Goal: Communication & Community: Participate in discussion

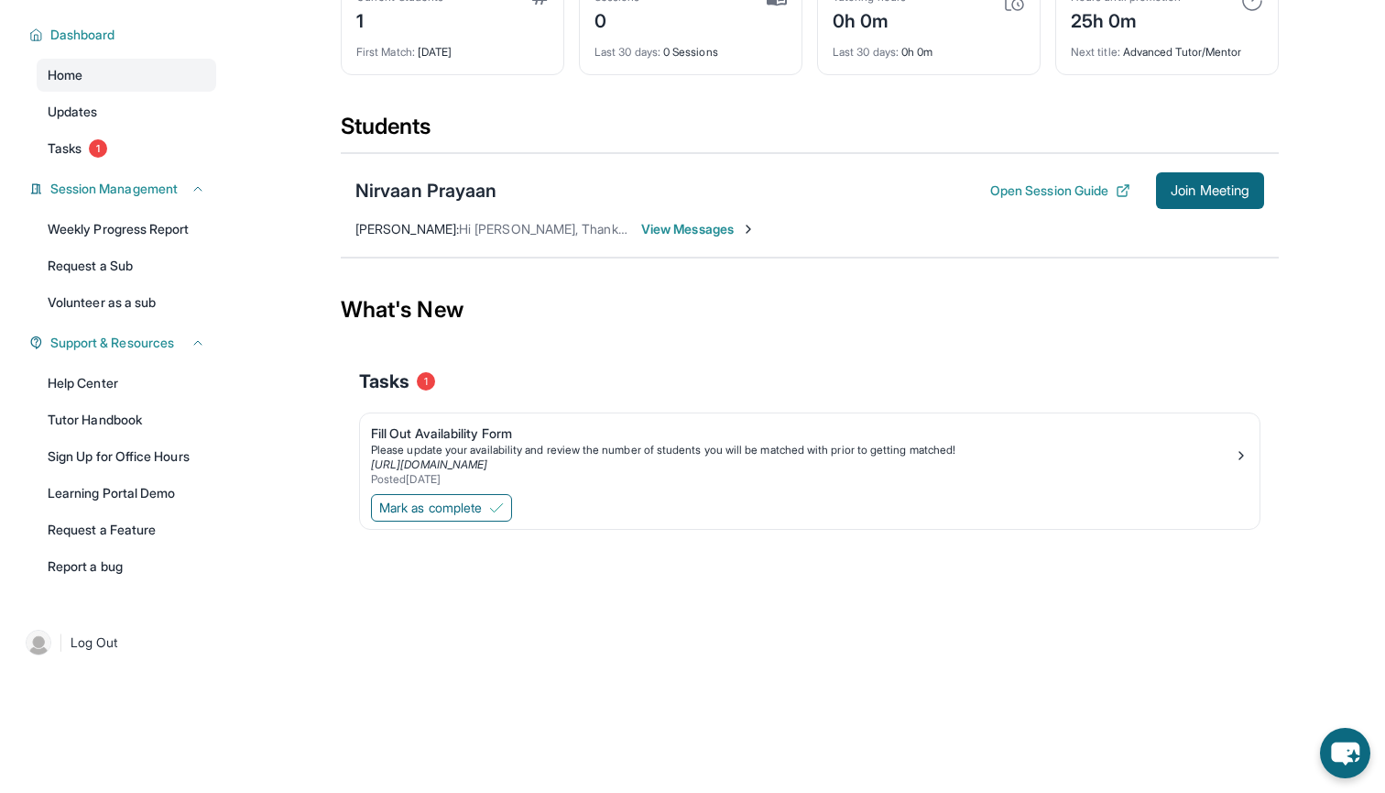
scroll to position [132, 0]
click at [154, 156] on link "Tasks 1" at bounding box center [127, 148] width 180 height 33
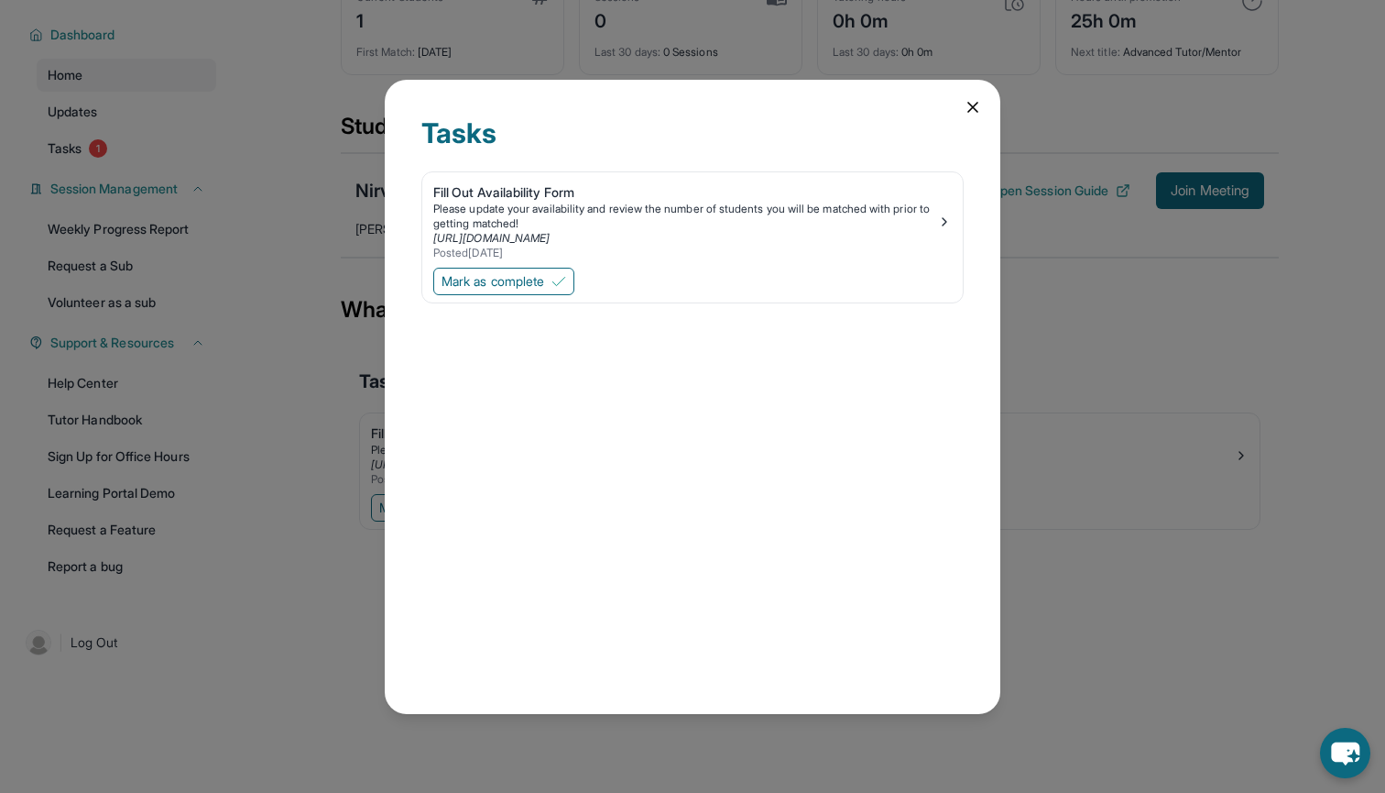
click at [964, 113] on icon at bounding box center [973, 107] width 18 height 18
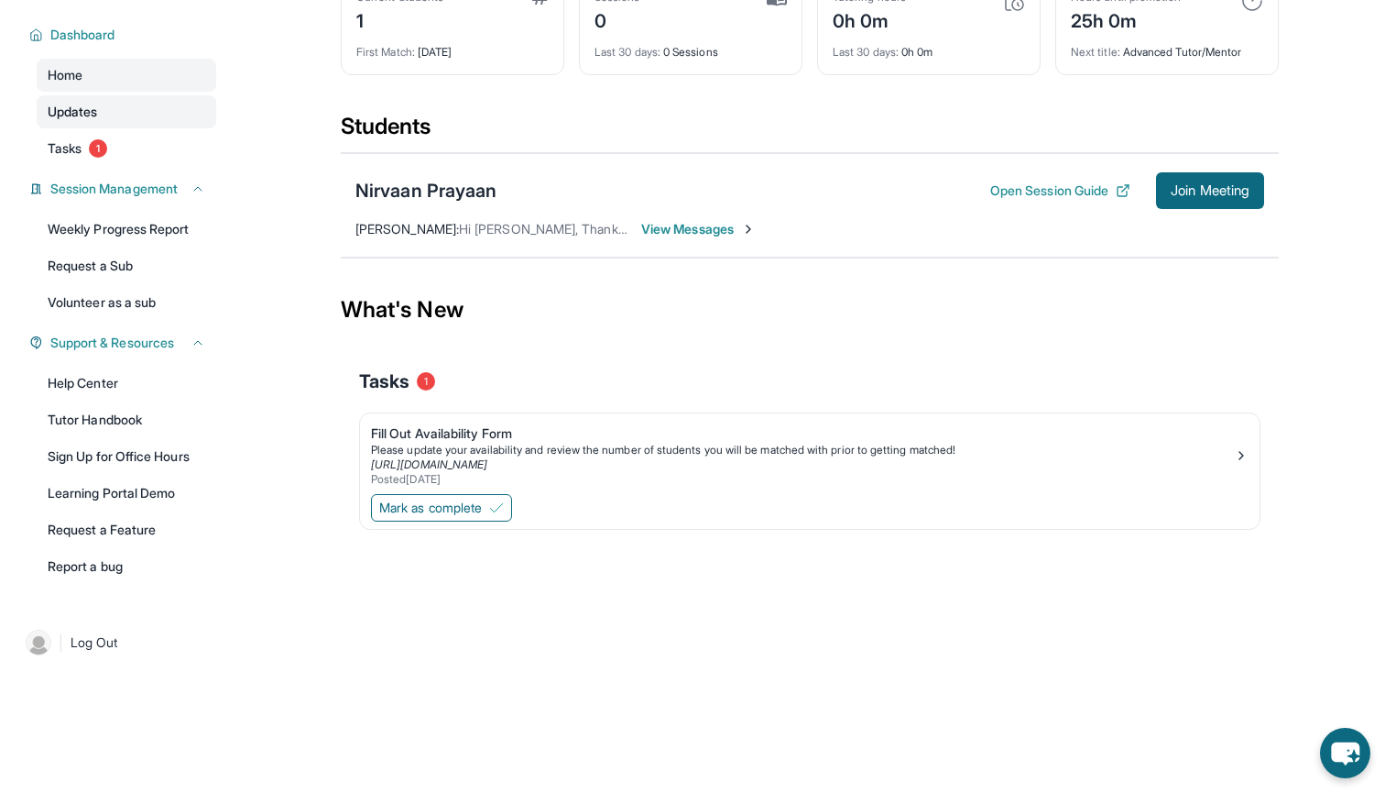
click at [197, 114] on link "Updates" at bounding box center [127, 111] width 180 height 33
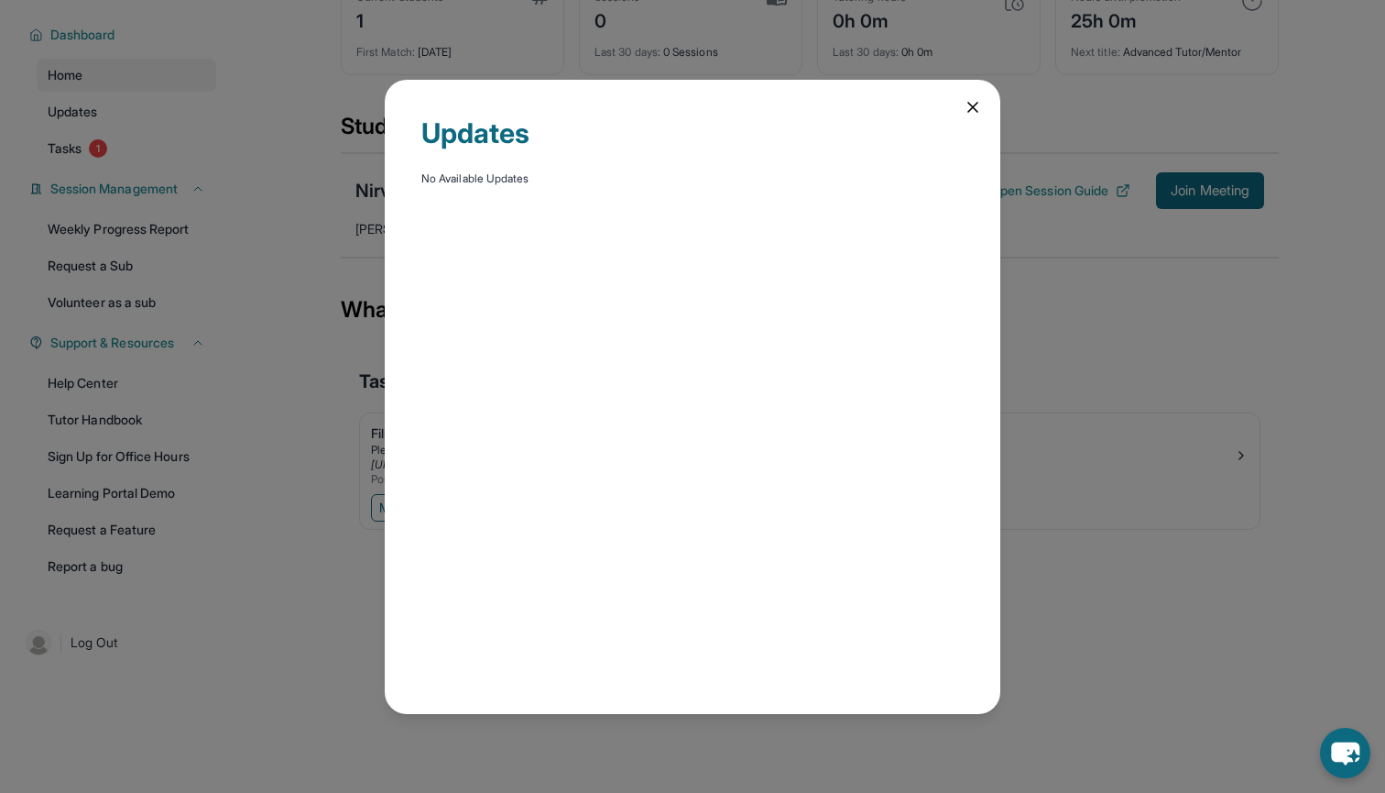
click at [969, 115] on icon at bounding box center [973, 107] width 18 height 18
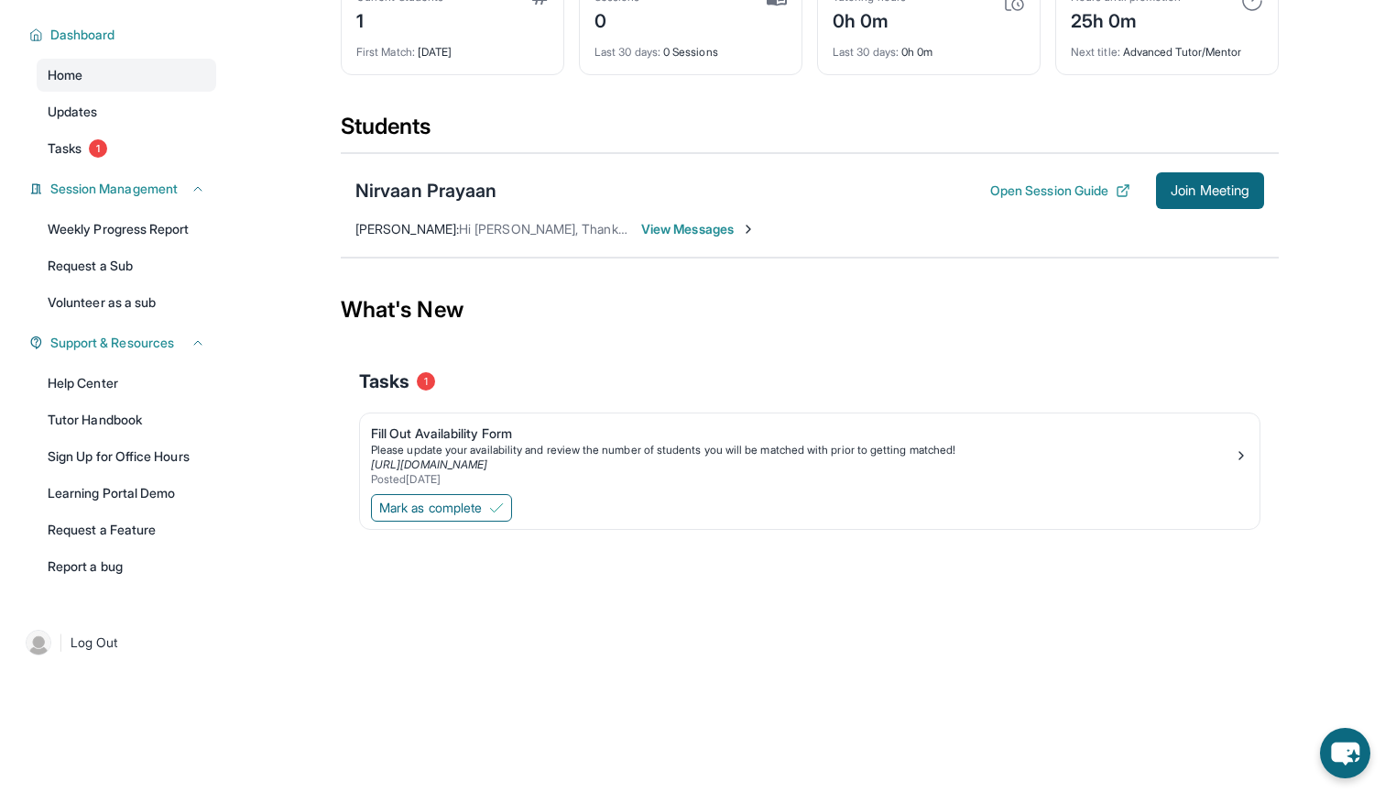
click at [690, 203] on div "Nirvaan Prayaan Open Session Guide Join Meeting" at bounding box center [809, 190] width 909 height 37
click at [688, 220] on span "View Messages" at bounding box center [698, 229] width 115 height 18
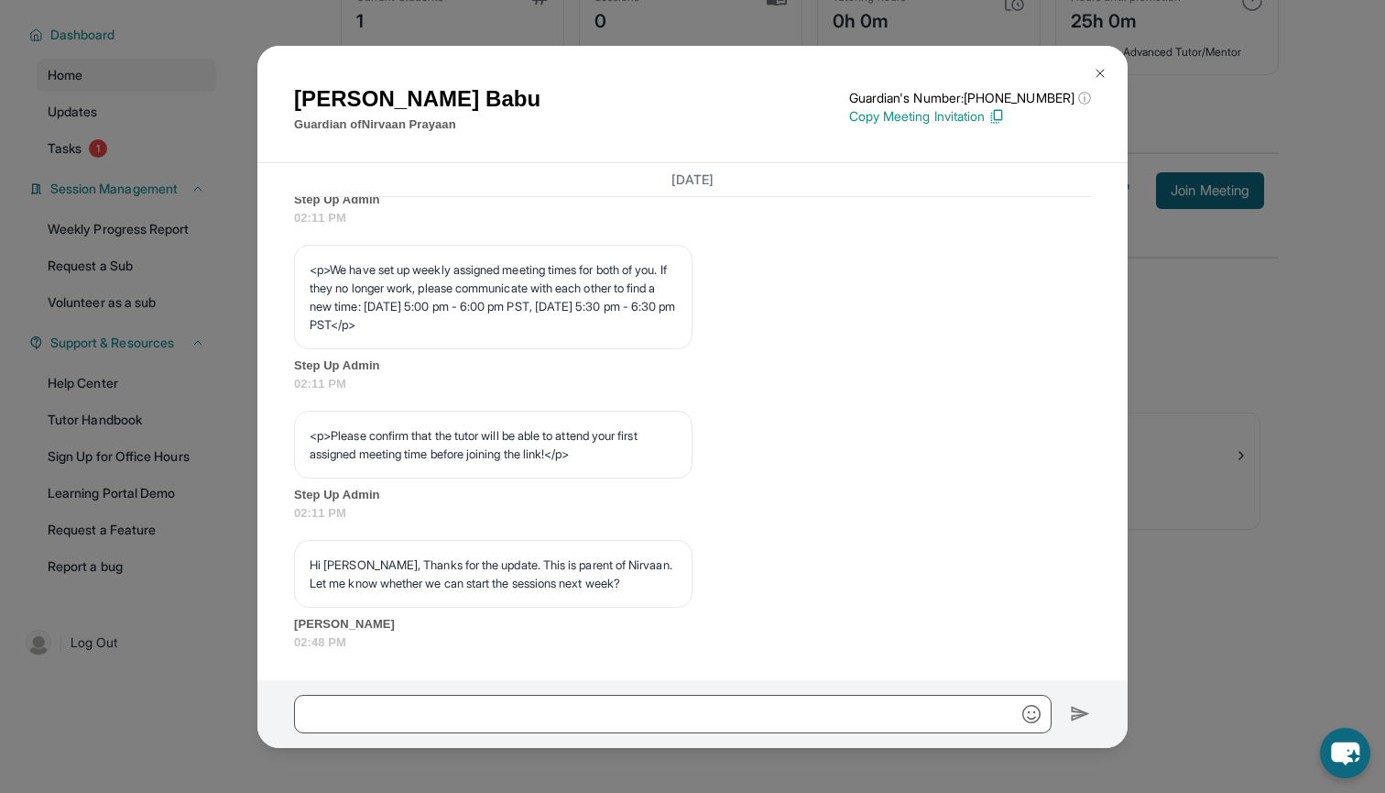
scroll to position [1009, 0]
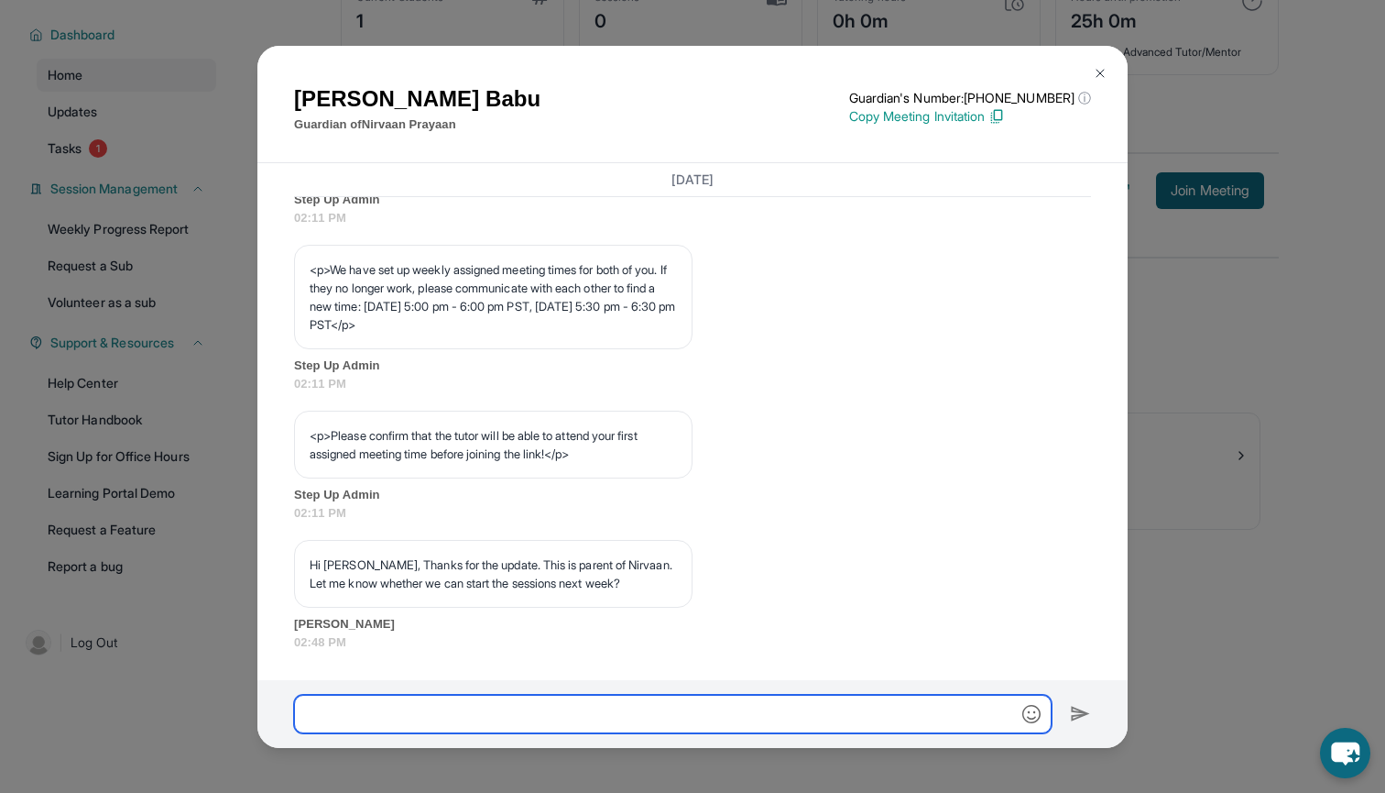
click at [794, 705] on input "text" at bounding box center [673, 713] width 758 height 38
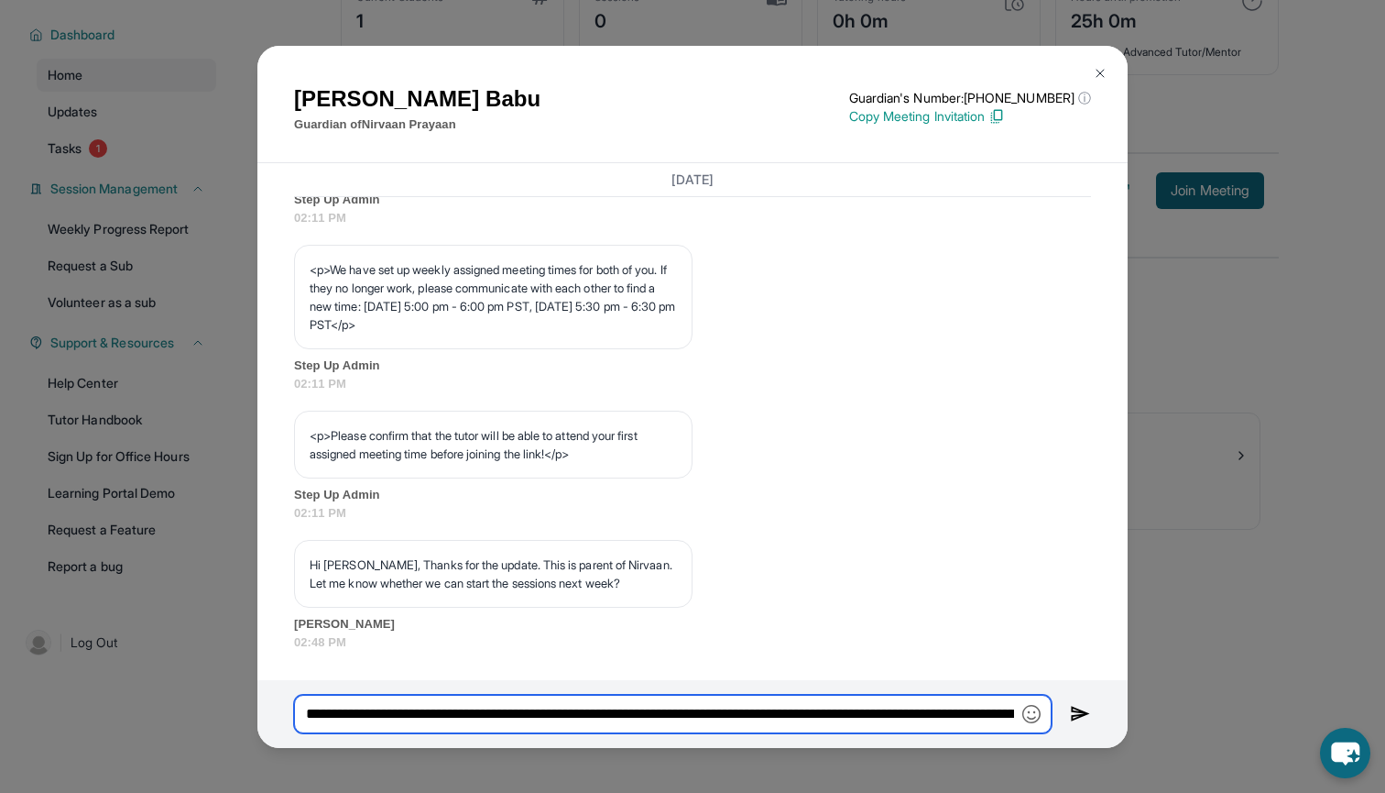
type input "**********"
click at [484, 711] on input "**********" at bounding box center [673, 713] width 758 height 38
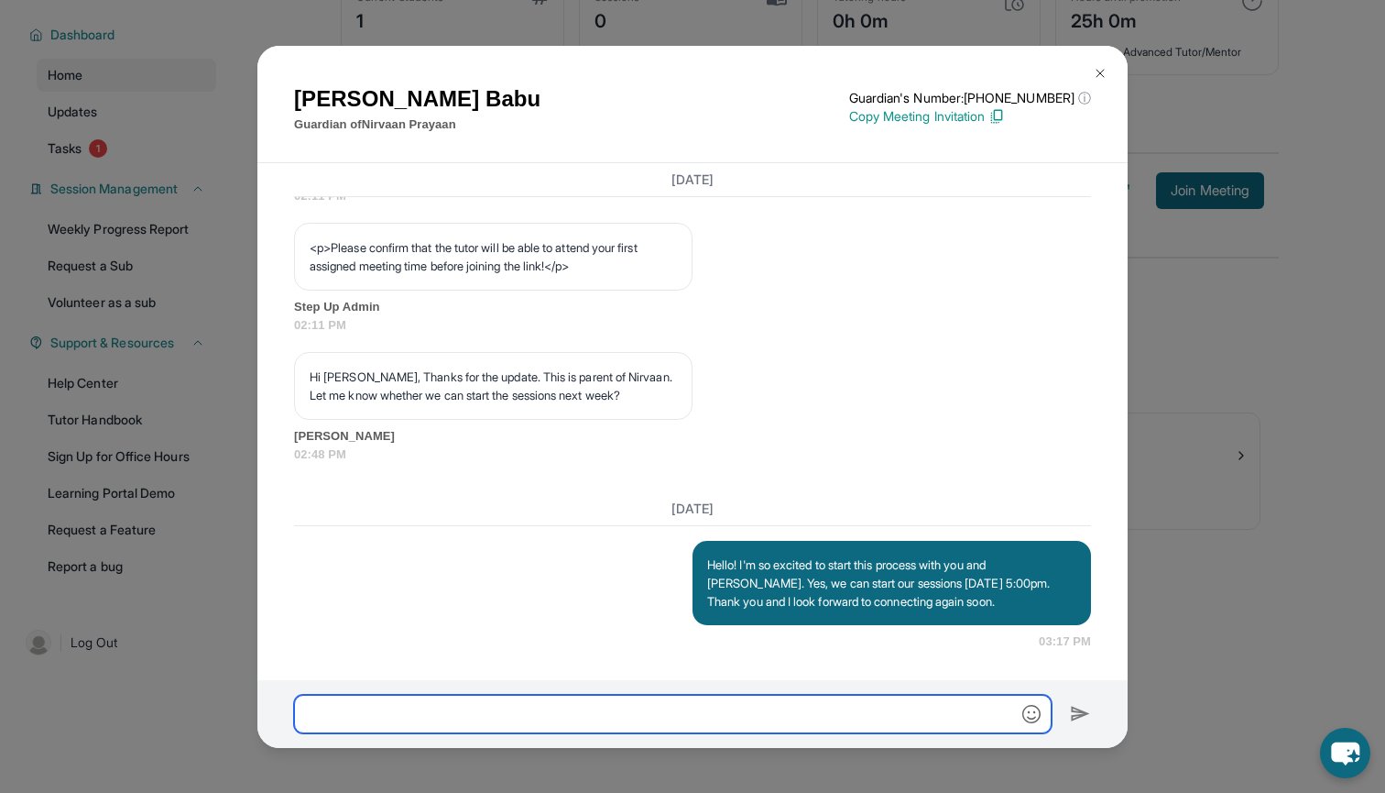
scroll to position [1196, 0]
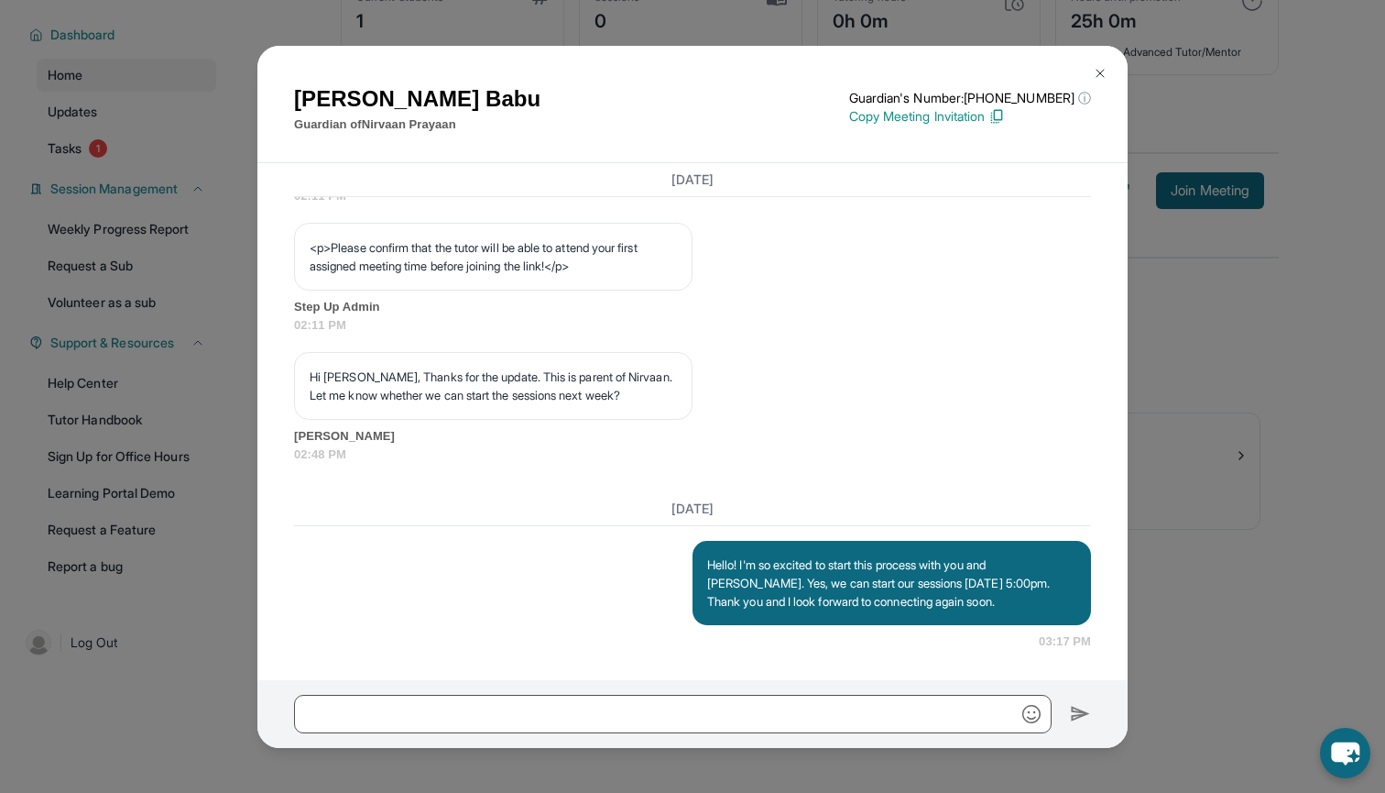
click at [1099, 54] on div "Aswani Babu Guardian of Nirvaan Prayaan Guardian's Number: +16283484657 ⓘ This …" at bounding box center [692, 105] width 870 height 118
click at [1092, 65] on button at bounding box center [1100, 73] width 37 height 37
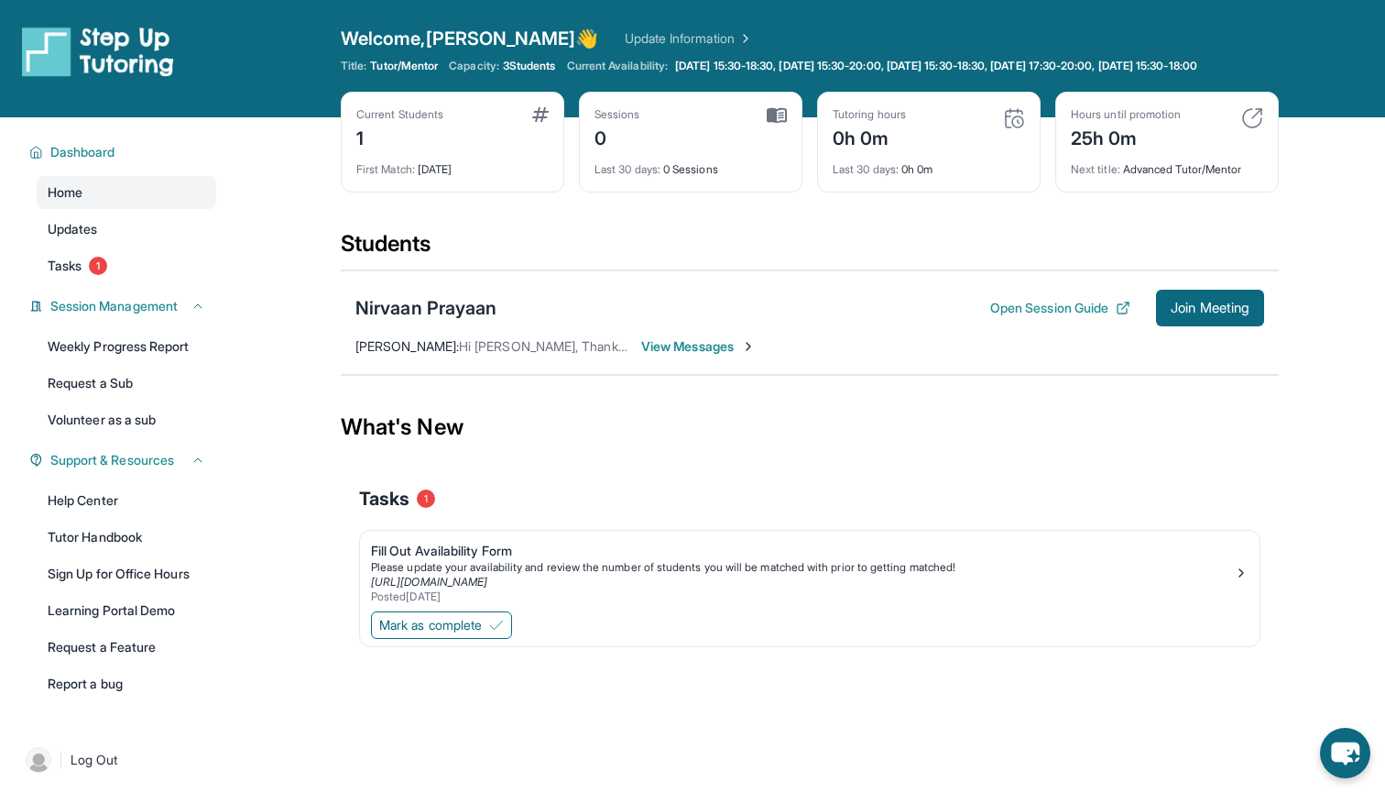
scroll to position [0, 0]
